Goal: Task Accomplishment & Management: Manage account settings

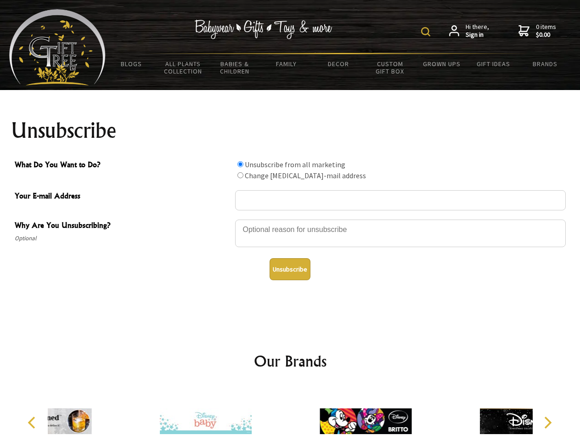
click at [427, 32] on img at bounding box center [425, 31] width 9 height 9
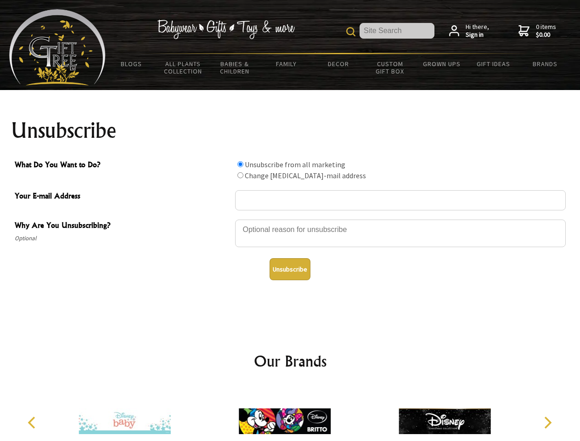
click at [290, 219] on div at bounding box center [400, 235] width 331 height 32
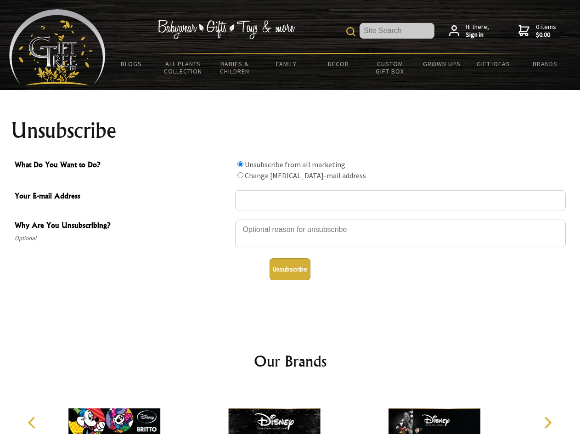
click at [240, 164] on input "What Do You Want to Do?" at bounding box center [240, 164] width 6 height 6
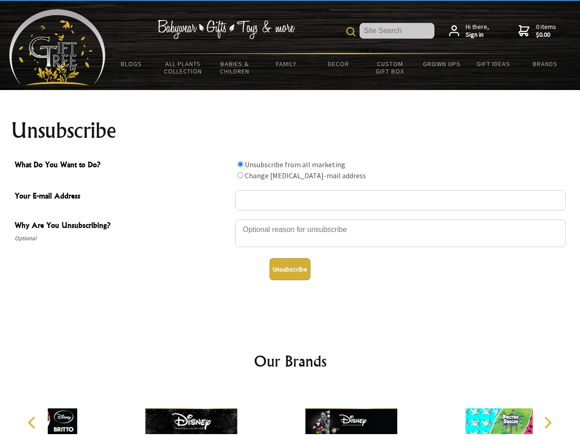
click at [240, 175] on input "What Do You Want to Do?" at bounding box center [240, 175] width 6 height 6
radio input "true"
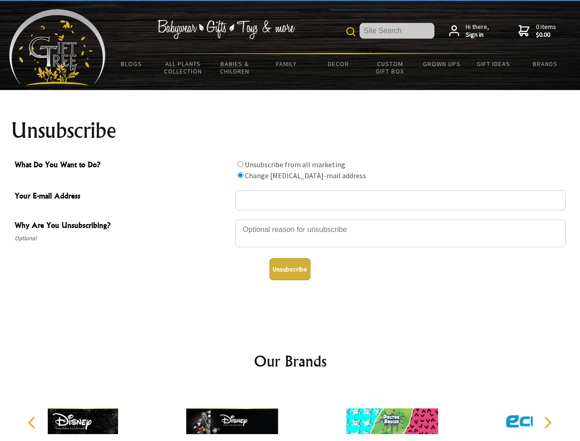
click at [290, 269] on button "Unsubscribe" at bounding box center [290, 269] width 41 height 22
